Goal: Communication & Community: Answer question/provide support

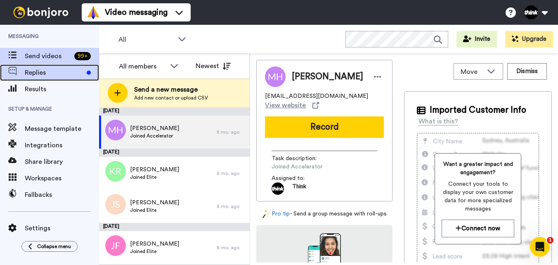
click at [34, 73] on span "Replies" at bounding box center [54, 73] width 59 height 10
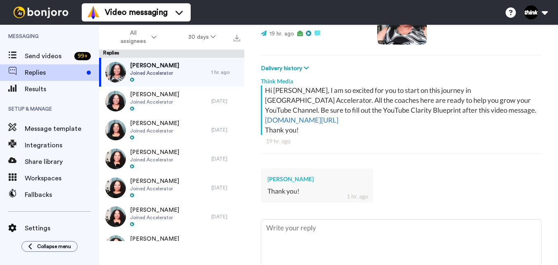
scroll to position [128, 0]
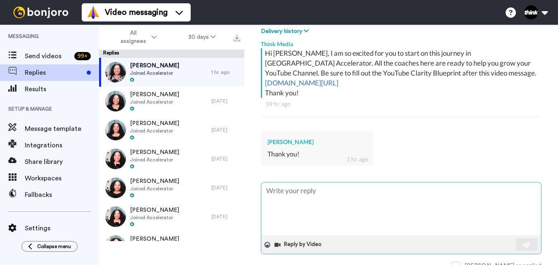
click at [366, 186] on textarea at bounding box center [401, 209] width 280 height 53
type textarea "x"
type textarea "Y"
type textarea "x"
type textarea "Yo"
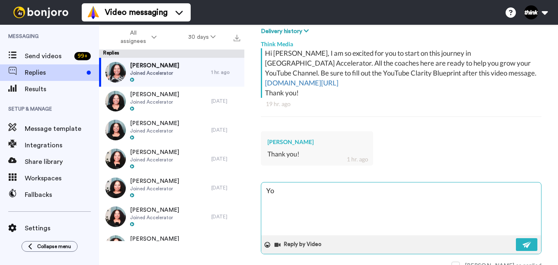
type textarea "x"
type textarea "You"
type textarea "x"
type textarea "You"
type textarea "x"
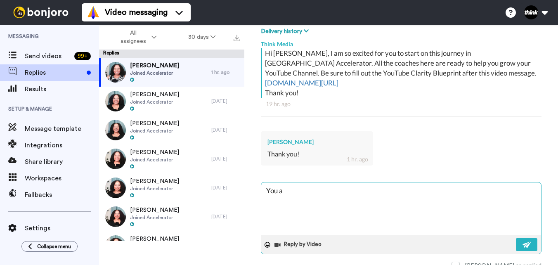
type textarea "You ar"
type textarea "x"
type textarea "You are"
type textarea "x"
type textarea "You are"
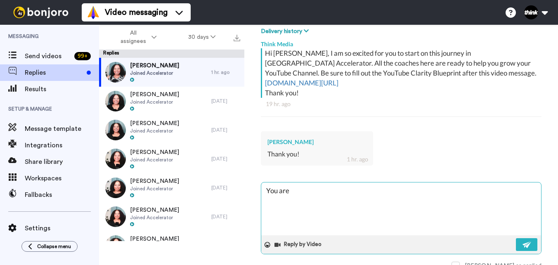
type textarea "x"
type textarea "You are s"
type textarea "x"
type textarea "You are so"
type textarea "x"
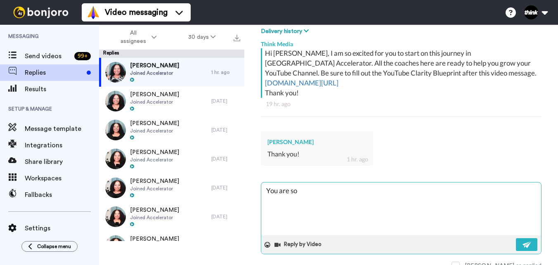
type textarea "You are so"
type textarea "x"
type textarea "You are so w"
type textarea "x"
type textarea "You are so we"
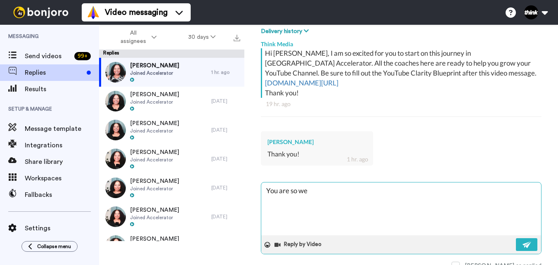
type textarea "x"
type textarea "You are so wel"
type textarea "x"
type textarea "You are so welc"
type textarea "x"
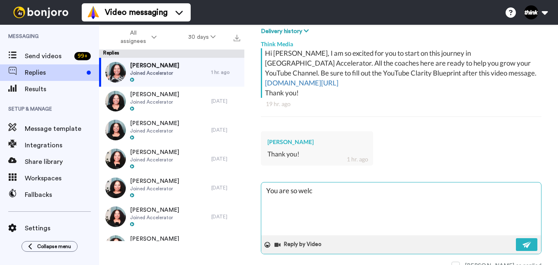
type textarea "You are so welco"
type textarea "x"
type textarea "You are so welcom"
type textarea "x"
type textarea "You are so welcome"
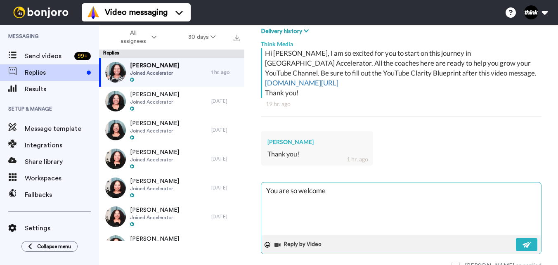
type textarea "x"
type textarea "You are so welcome!"
click at [516, 238] on button at bounding box center [526, 244] width 21 height 13
type textarea "x"
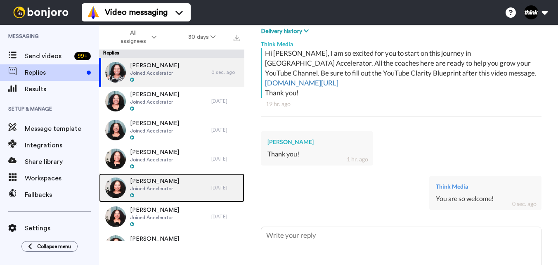
click at [175, 189] on span "Joined Accelerator" at bounding box center [154, 188] width 49 height 7
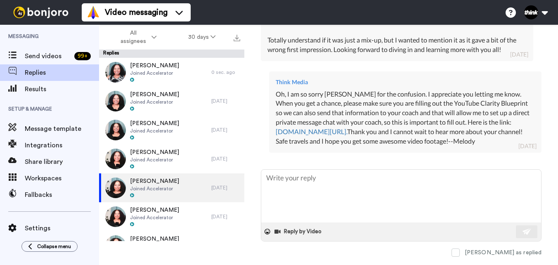
scroll to position [335, 0]
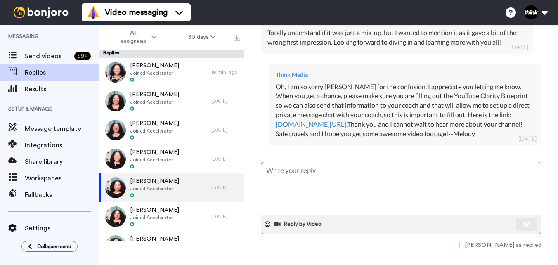
type textarea "x"
type textarea "H"
type textarea "x"
type textarea "He"
type textarea "x"
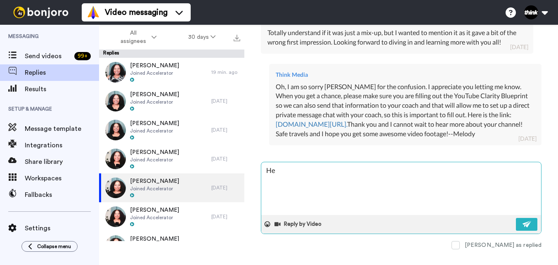
type textarea "Hel"
type textarea "x"
type textarea "Hell"
type textarea "x"
type textarea "Hell"
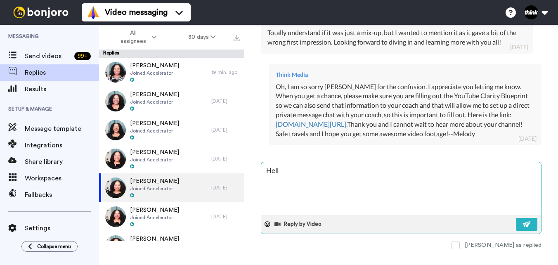
type textarea "x"
type textarea "Hell"
type textarea "x"
type textarea "Hello"
type textarea "x"
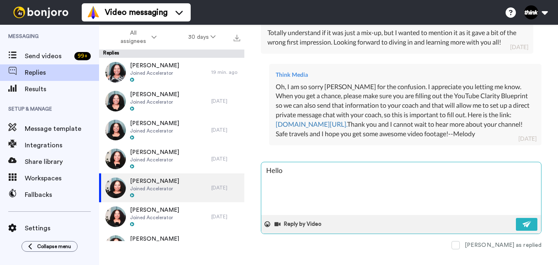
type textarea "Hello"
type textarea "x"
type textarea "Hello S"
type textarea "x"
type textarea "Hello St"
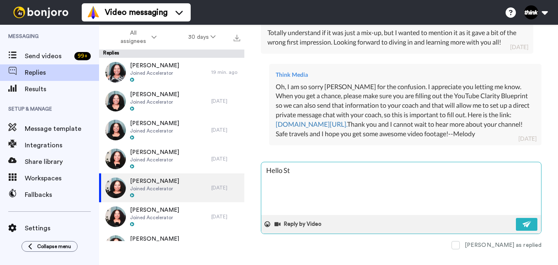
type textarea "x"
type textarea "Hello Ste"
type textarea "x"
type textarea "Hello Step"
type textarea "x"
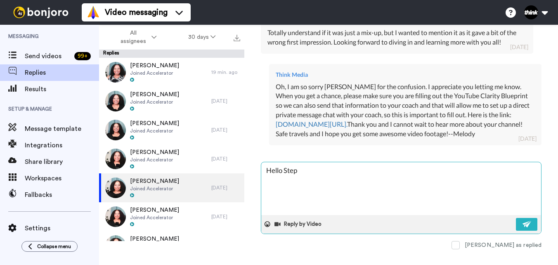
type textarea "Hello Steph"
type textarea "x"
type textarea "Hello [PERSON_NAME]"
type textarea "x"
type textarea "Hello [PERSON_NAME]"
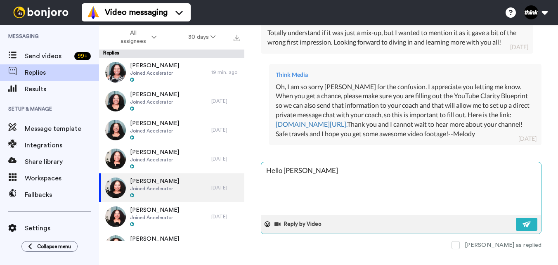
type textarea "x"
type textarea "Hello [PERSON_NAME]!"
type textarea "x"
type textarea "Hello [PERSON_NAME]!"
type textarea "x"
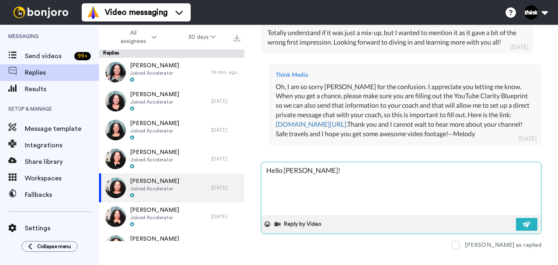
type textarea "Hello [PERSON_NAME]! D"
type textarea "x"
type textarea "Hello [PERSON_NAME]! Do"
type textarea "x"
type textarea "Hello [PERSON_NAME]! Don"
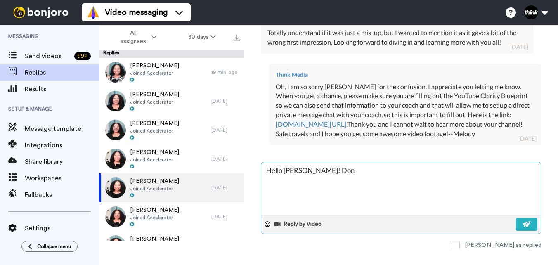
type textarea "x"
type textarea "Hello [PERSON_NAME]! Don'"
type textarea "x"
type textarea "Hello [PERSON_NAME]! Don't"
type textarea "x"
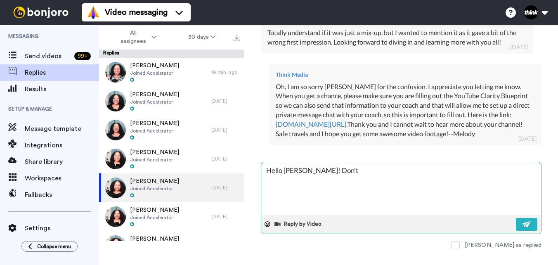
type textarea "Hello [PERSON_NAME]! Don't"
type textarea "x"
type textarea "Hello [PERSON_NAME]! Don't f"
type textarea "x"
type textarea "Hello [PERSON_NAME]! Don't fo"
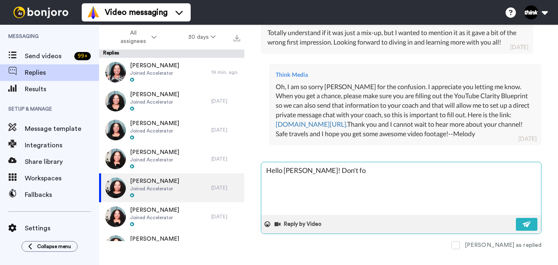
type textarea "x"
type textarea "Hello [PERSON_NAME]! Don't for"
type textarea "x"
type textarea "Hello [PERSON_NAME]! Don't forg"
type textarea "x"
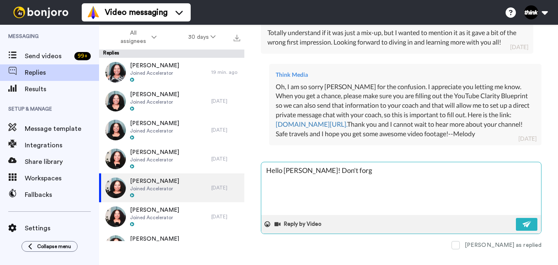
type textarea "Hello [PERSON_NAME]! Don't forge"
type textarea "x"
type textarea "Hello [PERSON_NAME]! Don't forget"
type textarea "x"
type textarea "Hello [PERSON_NAME]! Don't forget"
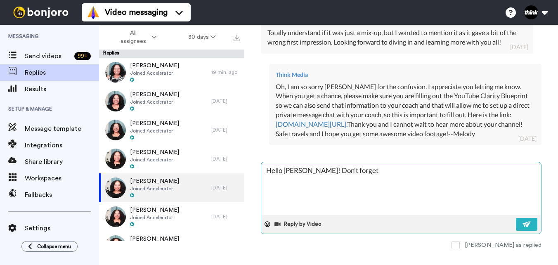
type textarea "x"
type textarea "Hello [PERSON_NAME]! Don't forget t"
type textarea "x"
type textarea "Hello [PERSON_NAME]! Don't forget to"
type textarea "x"
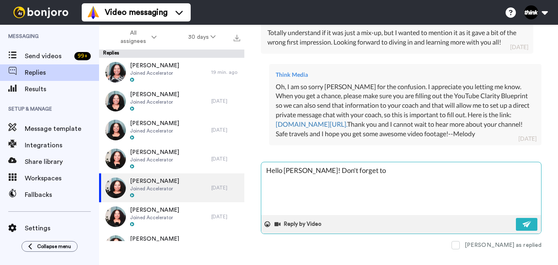
type textarea "Hello [PERSON_NAME]! Don't forget to"
type textarea "x"
type textarea "Hello [PERSON_NAME]! Don't forget to v"
type textarea "x"
type textarea "Hello [PERSON_NAME]! Don't forget to vc"
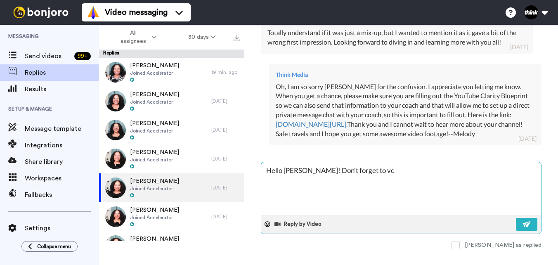
type textarea "x"
type textarea "Hello [PERSON_NAME]! Don't forget to vcr"
type textarea "x"
type textarea "Hello [PERSON_NAME]! Don't forget to vcre"
type textarea "x"
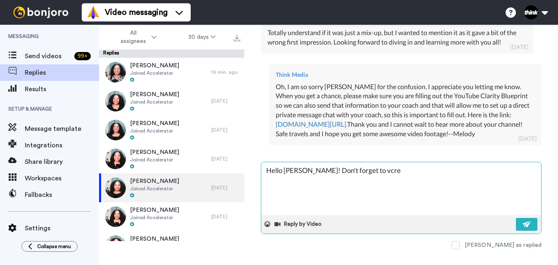
type textarea "Hello [PERSON_NAME]! Don't forget to vcrea"
type textarea "x"
type textarea "Hello [PERSON_NAME]! Don't forget to vcreat"
type textarea "x"
type textarea "Hello [PERSON_NAME]! Don't forget to vcreate"
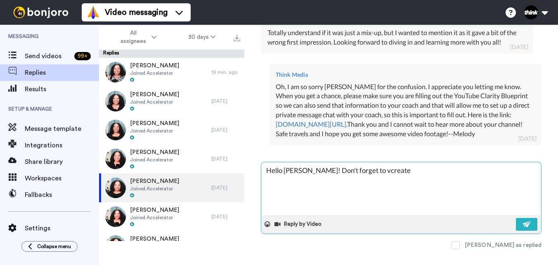
type textarea "x"
type textarea "Hello [PERSON_NAME]! Don't forget to vcreat"
type textarea "x"
type textarea "Hello [PERSON_NAME]! Don't forget to vcrea"
type textarea "x"
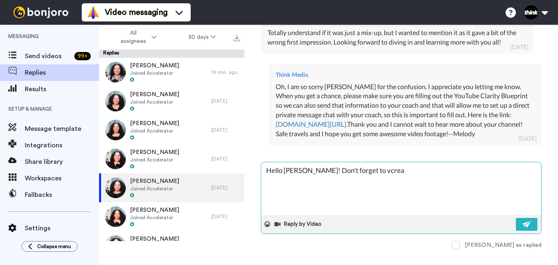
type textarea "Hello [PERSON_NAME]! Don't forget to vcre"
type textarea "x"
type textarea "Hello [PERSON_NAME]! Don't forget to vcr"
type textarea "x"
type textarea "Hello [PERSON_NAME]! Don't forget to vc"
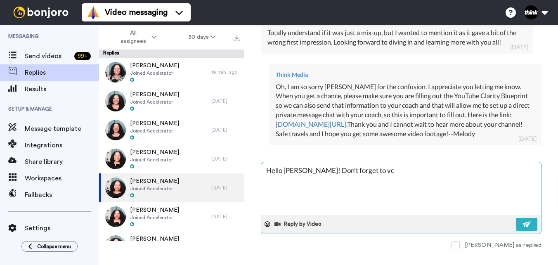
type textarea "x"
type textarea "Hello [PERSON_NAME]! Don't forget to v"
type textarea "x"
type textarea "Hello [PERSON_NAME]! Don't forget to"
type textarea "x"
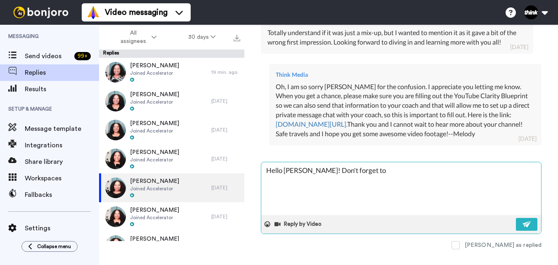
type textarea "Hello [PERSON_NAME]! Don't forget to f"
type textarea "x"
type textarea "Hello [PERSON_NAME]! Don't forget to fi"
type textarea "x"
type textarea "Hello [PERSON_NAME]! Don't forget to fil"
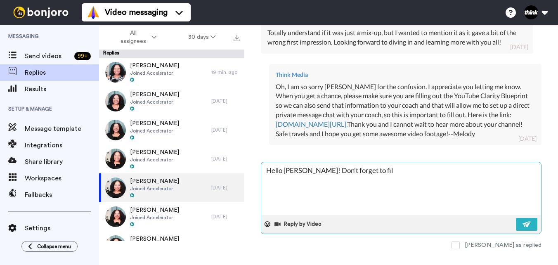
type textarea "x"
type textarea "Hello [PERSON_NAME]! Don't forget to fill"
type textarea "x"
type textarea "Hello [PERSON_NAME]! Don't forget to fill"
type textarea "x"
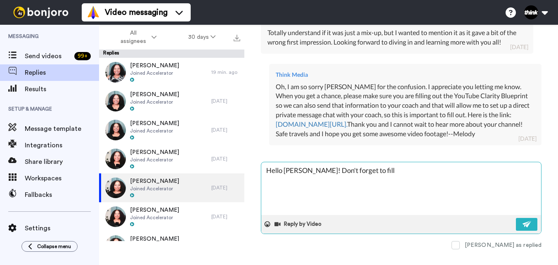
type textarea "Hello [PERSON_NAME]! Don't forget to fill o"
type textarea "x"
type textarea "Hello [PERSON_NAME]! Don't forget to fill ou"
type textarea "x"
type textarea "Hello [PERSON_NAME]! Don't forget to fill out"
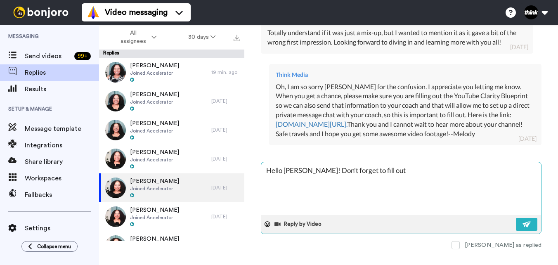
type textarea "x"
type textarea "Hello [PERSON_NAME]! Don't forget to fill out"
type textarea "x"
type textarea "Hello [PERSON_NAME]! Don't forget to fill out y"
type textarea "x"
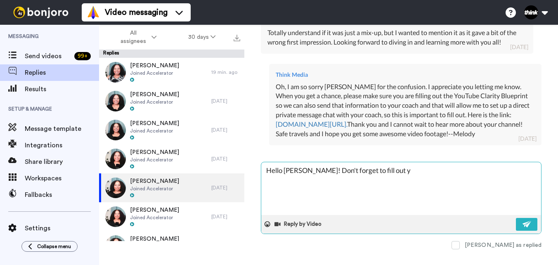
type textarea "Hello [PERSON_NAME]! Don't forget to fill out yo"
type textarea "x"
type textarea "Hello [PERSON_NAME]! Don't forget to fill out you"
type textarea "x"
type textarea "Hello [PERSON_NAME]! Don't forget to fill out your"
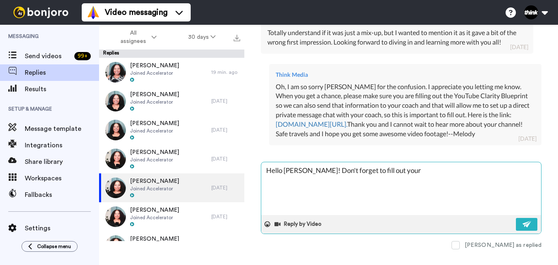
type textarea "x"
type textarea "Hello [PERSON_NAME]! Don't forget to fill out your"
type textarea "x"
type textarea "Hello [PERSON_NAME]! Don't forget to fill out your Y"
type textarea "x"
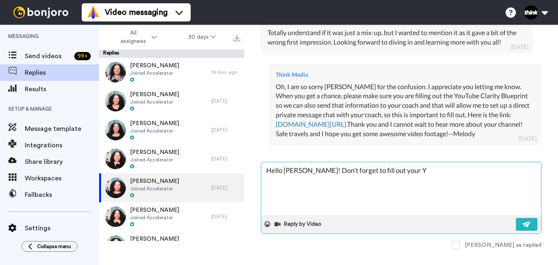
type textarea "Hello [PERSON_NAME]! Don't forget to fill out your Yo"
type textarea "x"
type textarea "Hello [PERSON_NAME]! Don't forget to fill out your You"
type textarea "x"
type textarea "Hello [PERSON_NAME]! Don't forget to fill out your YouT"
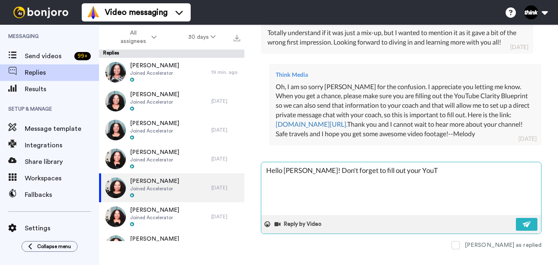
type textarea "x"
type textarea "Hello [PERSON_NAME]! Don't forget to fill out your YouTu"
type textarea "x"
type textarea "Hello [PERSON_NAME]! Don't forget to fill out your YouTub"
type textarea "x"
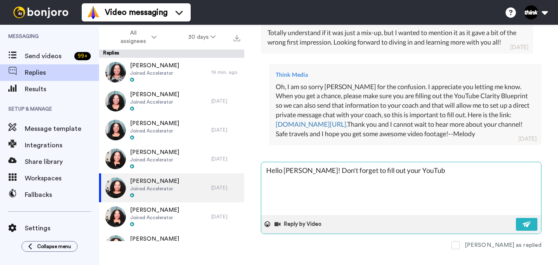
type textarea "Hello [PERSON_NAME]! Don't forget to fill out your YouTube"
type textarea "x"
type textarea "Hello [PERSON_NAME]! Don't forget to fill out your YouTube"
type textarea "x"
type textarea "Hello [PERSON_NAME]! Don't forget to fill out your YouTube C"
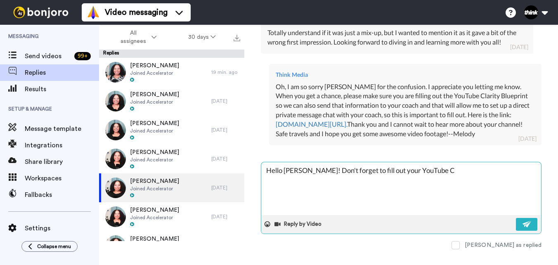
type textarea "x"
type textarea "Hello [PERSON_NAME]! Don't forget to fill out your YouTube Cl"
type textarea "x"
type textarea "Hello [PERSON_NAME]! Don't forget to fill out your YouTube Cla"
type textarea "x"
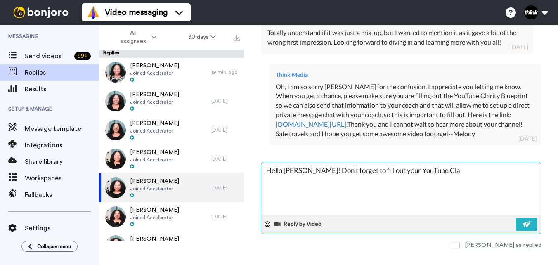
type textarea "Hello [PERSON_NAME]! Don't forget to fill out your YouTube Clar"
type textarea "x"
type textarea "Hello [PERSON_NAME]! Don't forget to fill out your YouTube Clari"
type textarea "x"
type textarea "Hello [PERSON_NAME]! Don't forget to fill out your YouTube Clarit"
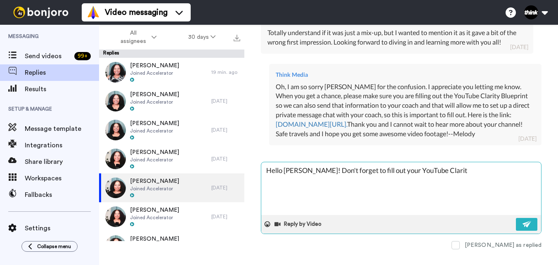
type textarea "x"
type textarea "Hello [PERSON_NAME]! Don't forget to fill out your YouTube Clarity"
type textarea "x"
type textarea "Hello [PERSON_NAME]! Don't forget to fill out your YouTube Clarity"
type textarea "x"
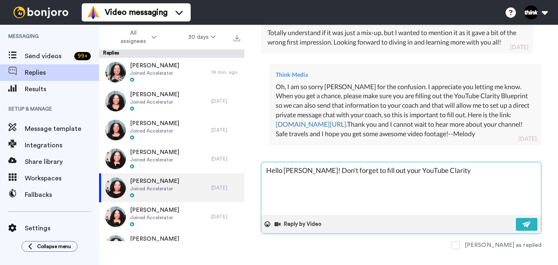
type textarea "Hello [PERSON_NAME]! Don't forget to fill out your YouTube Clarity B"
type textarea "x"
type textarea "Hello [PERSON_NAME]! Don't forget to fill out your YouTube Clarity Bl"
type textarea "x"
type textarea "Hello [PERSON_NAME]! Don't forget to fill out your YouTube Clarity Blu"
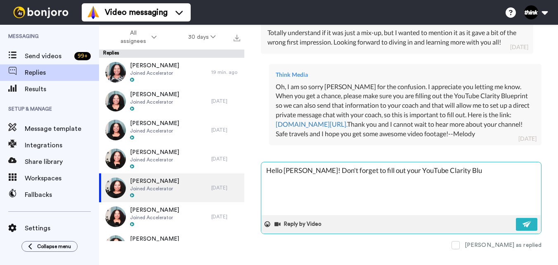
type textarea "x"
type textarea "Hello [PERSON_NAME]! Don't forget to fill out your YouTube Clarity Blue"
click at [375, 190] on textarea "Hello [PERSON_NAME]! Don't forget to fill out your YouTube Clarity Blueprint wh…" at bounding box center [401, 188] width 280 height 53
paste textarea "[URL][DOMAIN_NAME]."
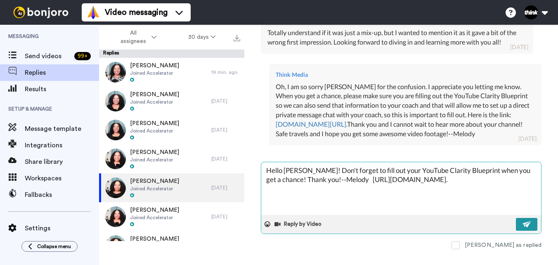
click at [527, 231] on button at bounding box center [526, 224] width 21 height 13
